Goal: Book appointment/travel/reservation

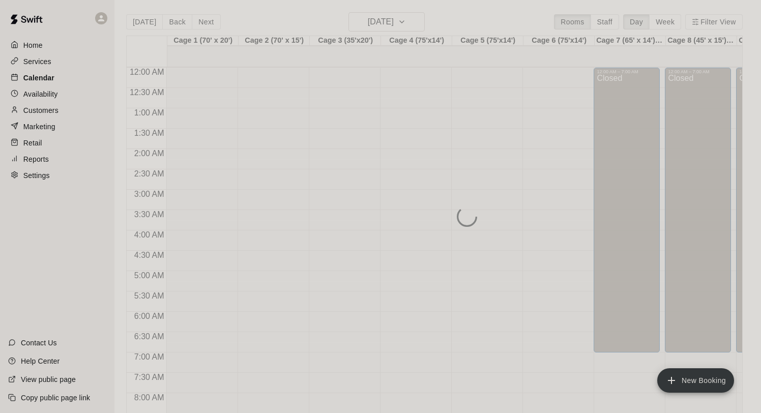
scroll to position [94, 0]
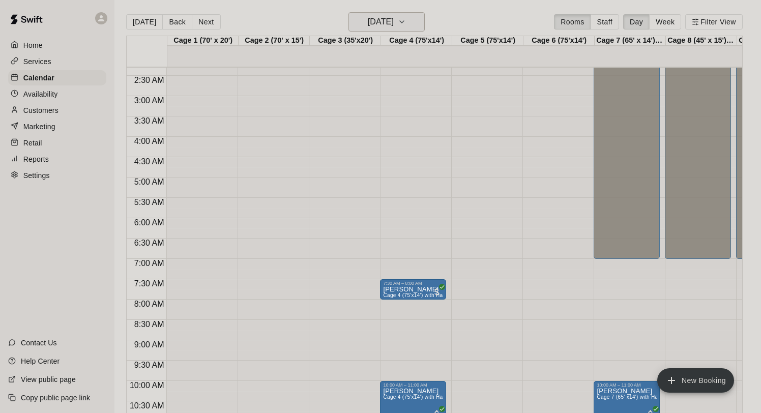
click at [368, 20] on h6 "[DATE]" at bounding box center [381, 22] width 26 height 14
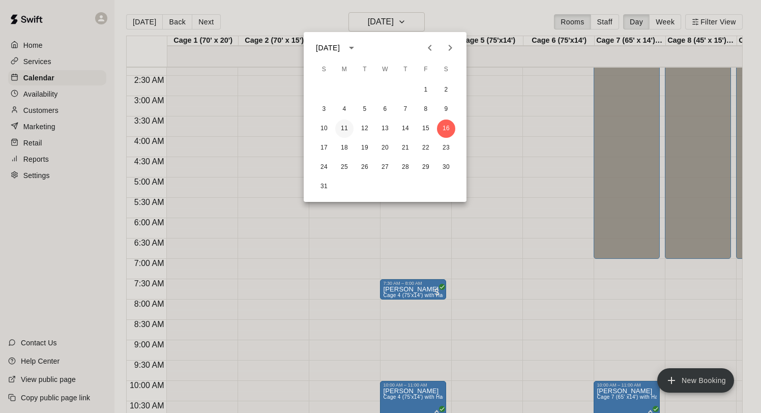
click at [346, 130] on button "11" at bounding box center [344, 129] width 18 height 18
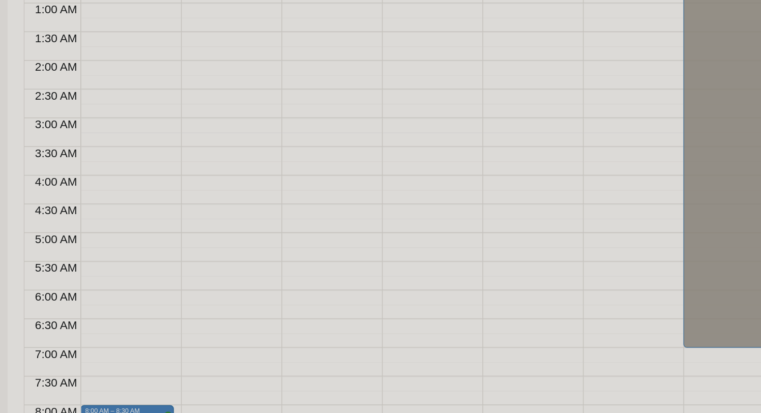
scroll to position [0, 0]
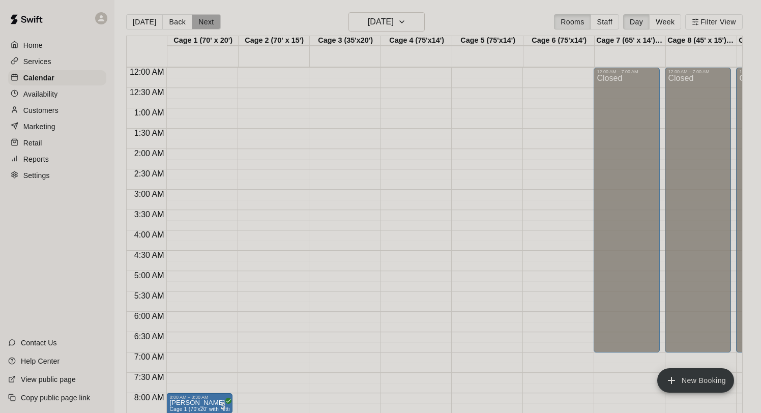
click at [198, 21] on button "Next" at bounding box center [206, 21] width 28 height 15
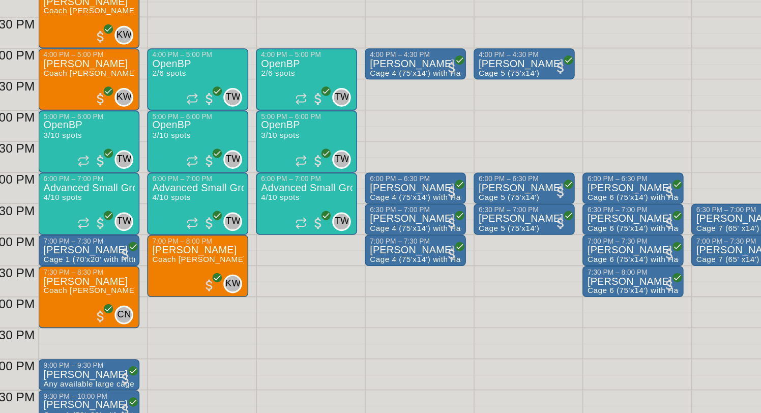
scroll to position [620, 0]
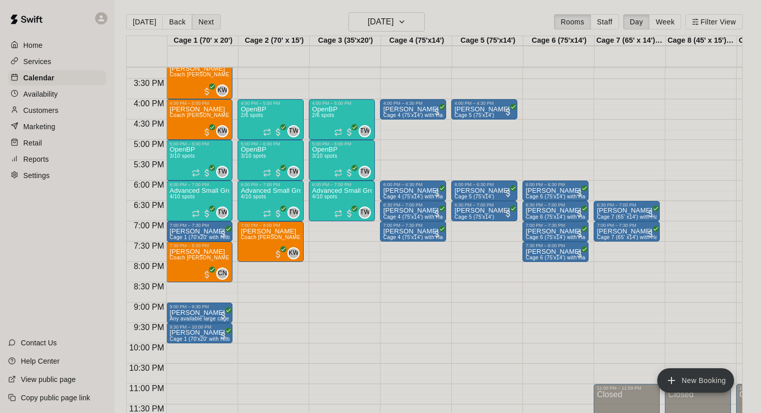
click at [195, 26] on button "Next" at bounding box center [206, 21] width 28 height 15
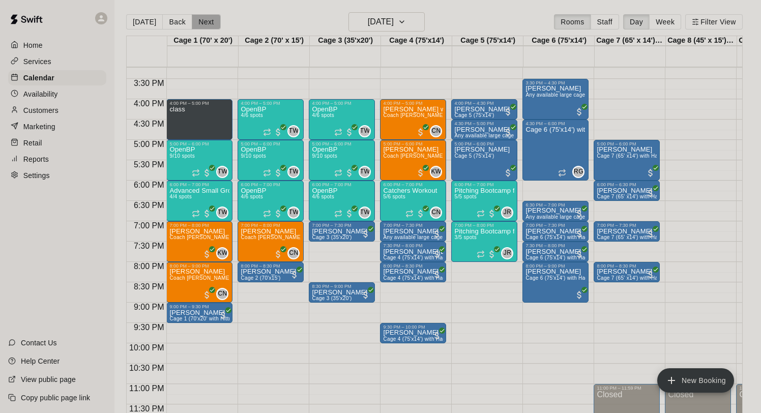
click at [204, 22] on button "Next" at bounding box center [206, 21] width 28 height 15
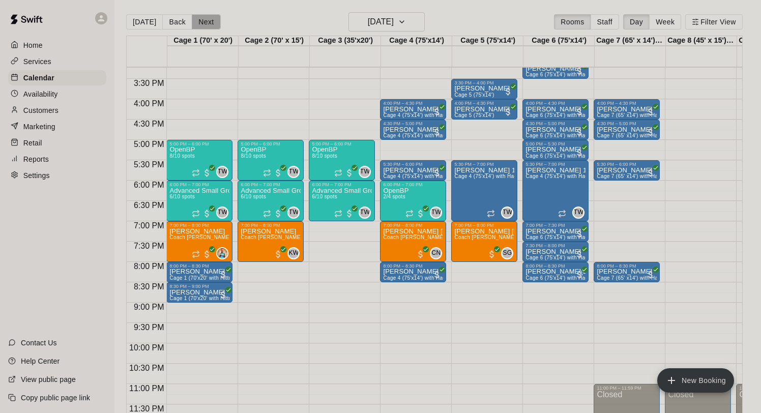
click at [199, 20] on button "Next" at bounding box center [206, 21] width 28 height 15
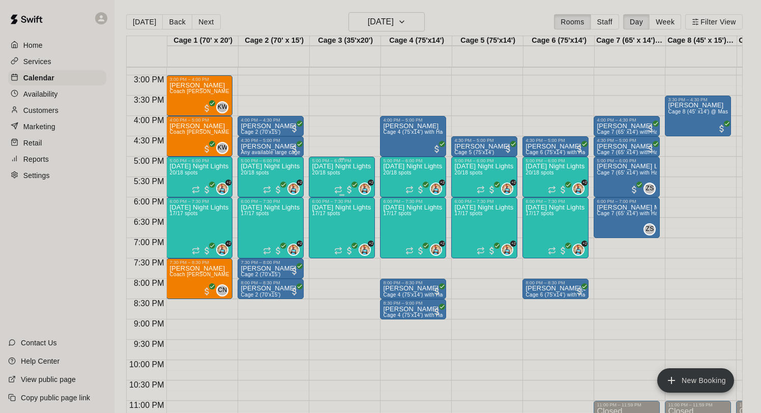
scroll to position [592, 0]
